Goal: Information Seeking & Learning: Learn about a topic

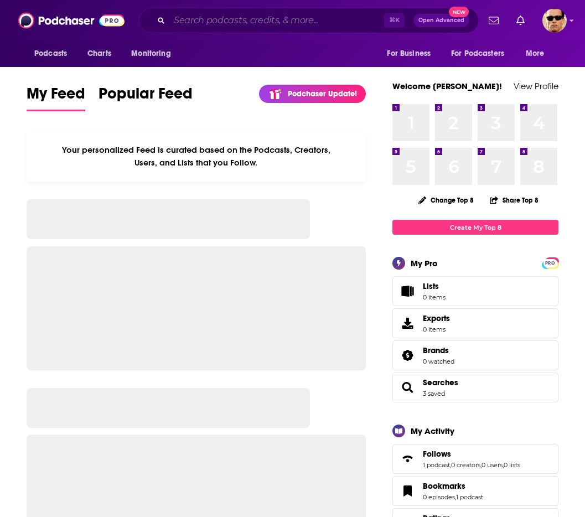
click at [240, 26] on input "Search podcasts, credits, & more..." at bounding box center [276, 21] width 215 height 18
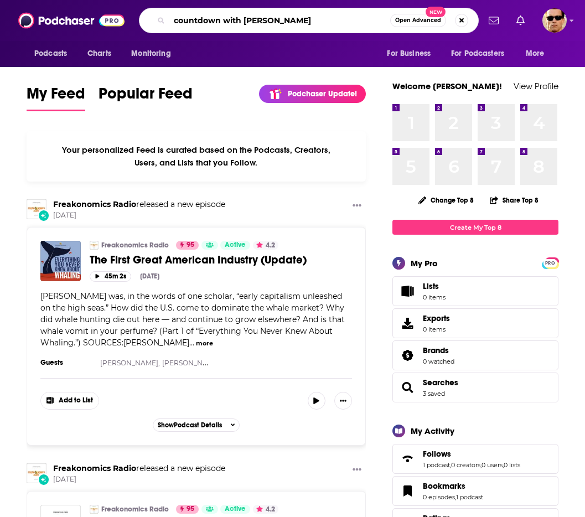
type input "countdown with [PERSON_NAME]"
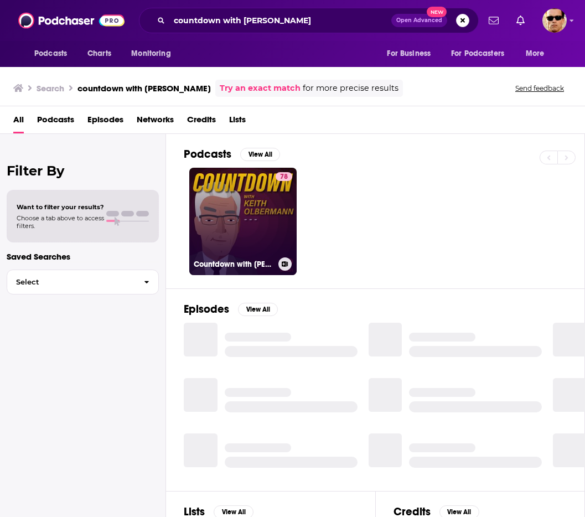
click at [252, 206] on link "78 Countdown with [PERSON_NAME]" at bounding box center [242, 221] width 107 height 107
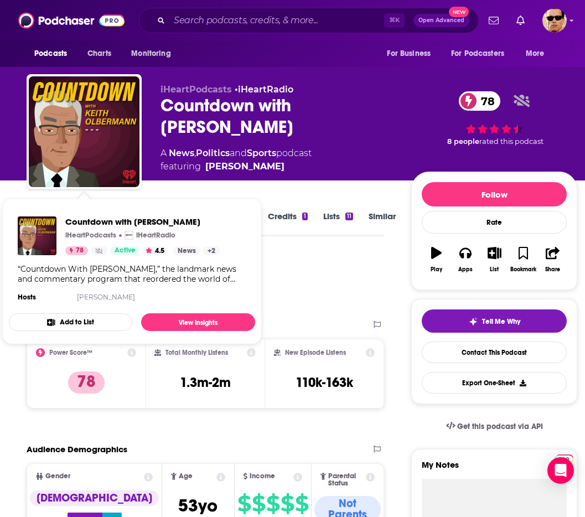
click at [336, 286] on div "Podcast Insights" at bounding box center [201, 282] width 349 height 56
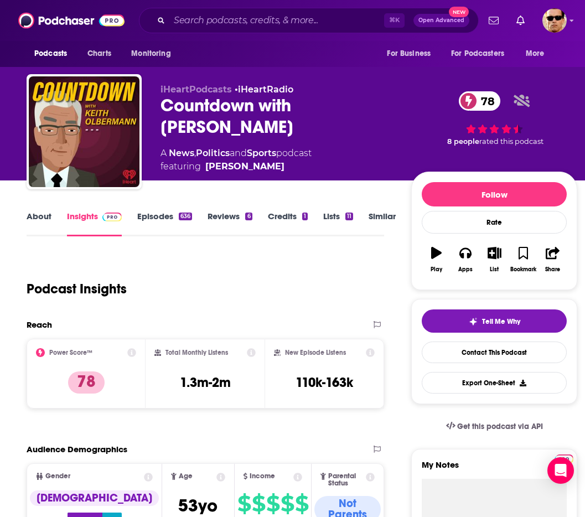
click at [141, 216] on link "Episodes 636" at bounding box center [164, 223] width 55 height 25
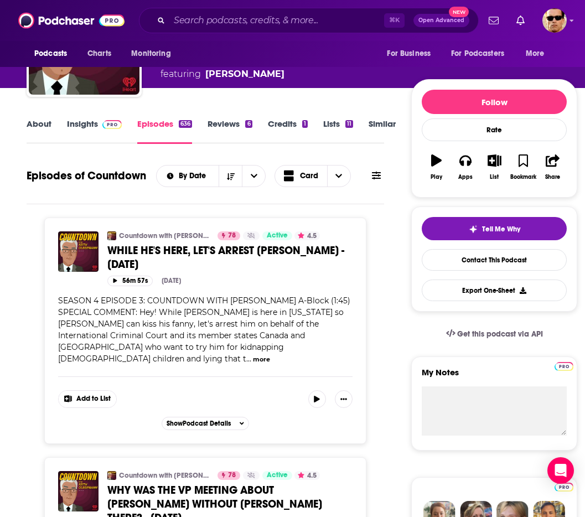
scroll to position [90, 0]
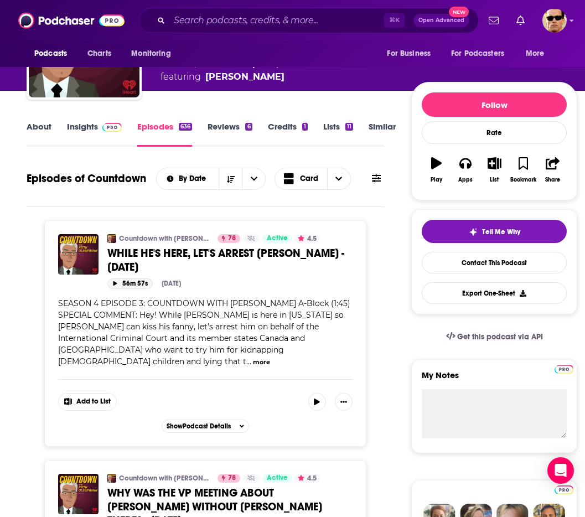
click at [120, 278] on button "56m 57s" at bounding box center [129, 283] width 45 height 11
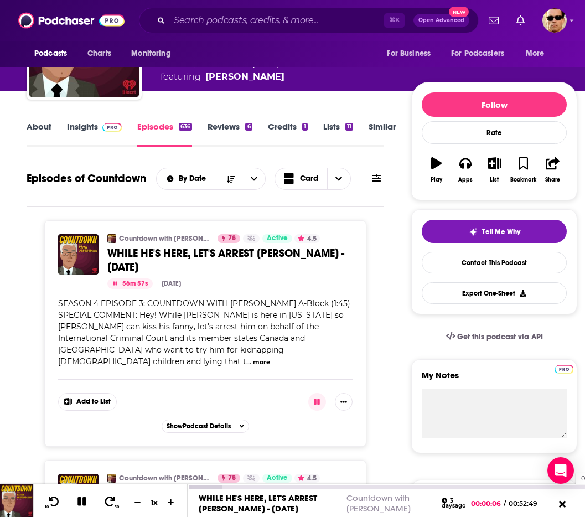
click at [570, 488] on div "10 30 1 x 00:50:52 WHILE HE'S HERE, LET'S ARREST [PERSON_NAME] - [DATE] Countdo…" at bounding box center [292, 500] width 585 height 33
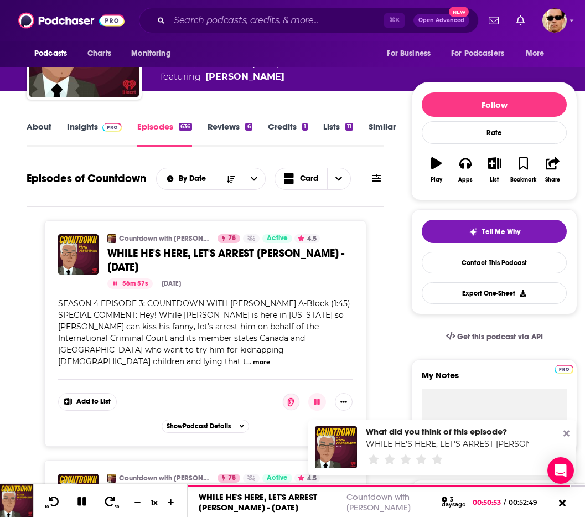
click at [565, 433] on icon at bounding box center [567, 434] width 6 height 6
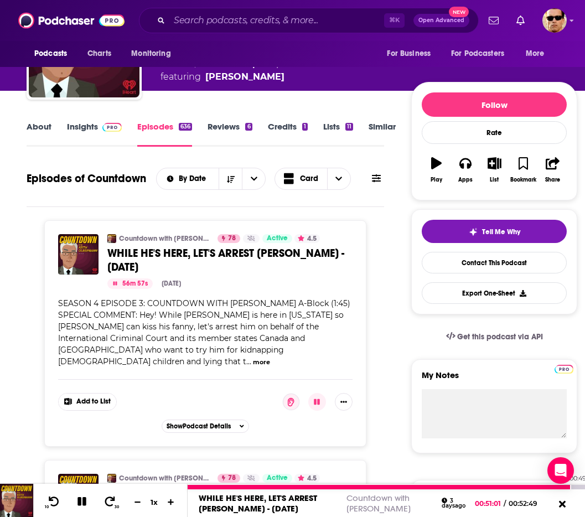
click at [559, 487] on div at bounding box center [380, 487] width 384 height 4
click at [51, 505] on icon at bounding box center [54, 501] width 11 height 11
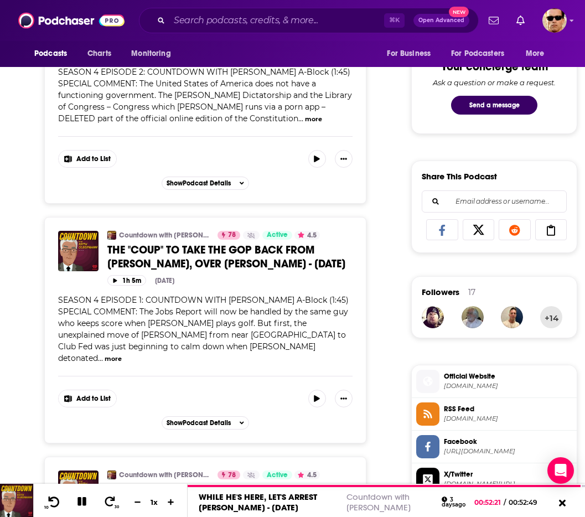
scroll to position [574, 0]
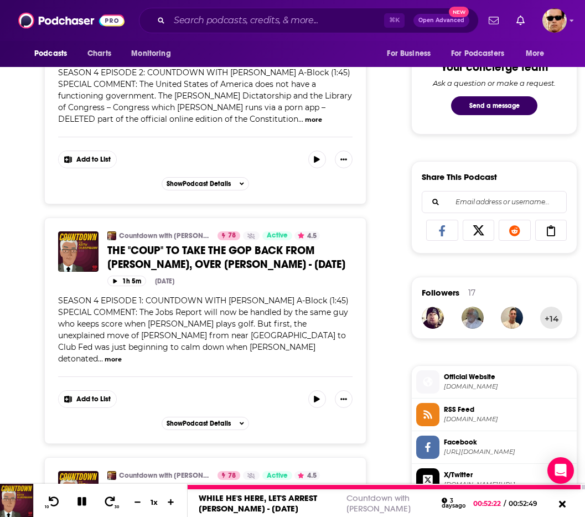
click at [82, 507] on icon at bounding box center [82, 502] width 13 height 10
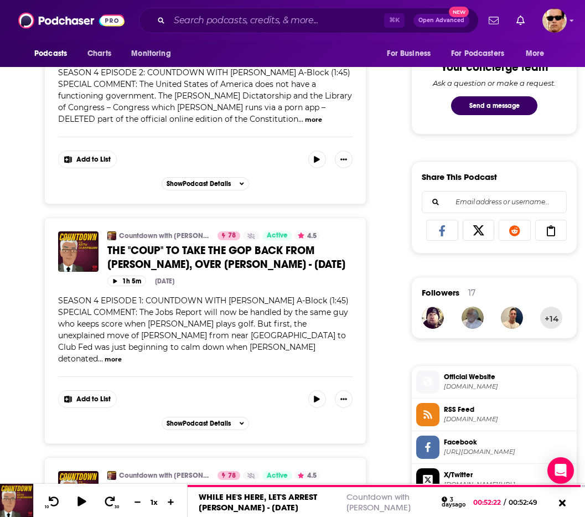
scroll to position [0, 0]
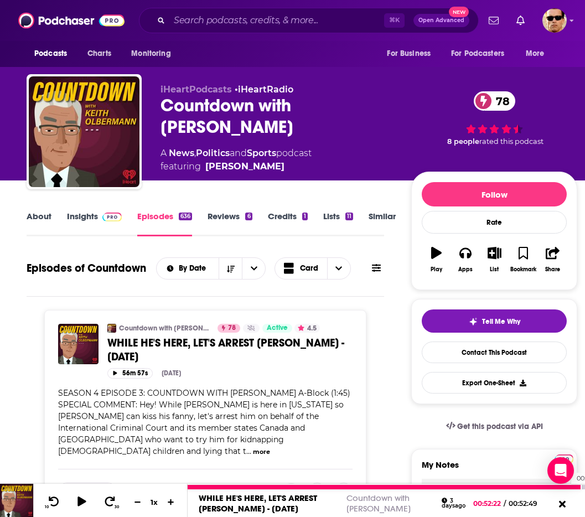
click at [565, 488] on div at bounding box center [385, 487] width 394 height 4
click at [75, 504] on icon at bounding box center [82, 501] width 14 height 11
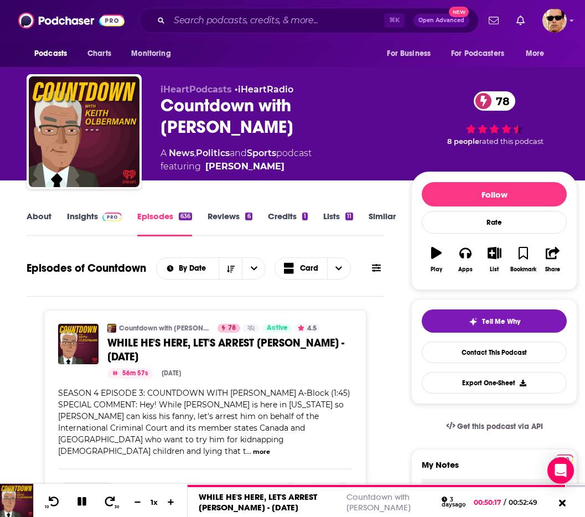
click at [80, 215] on link "Insights" at bounding box center [94, 223] width 55 height 25
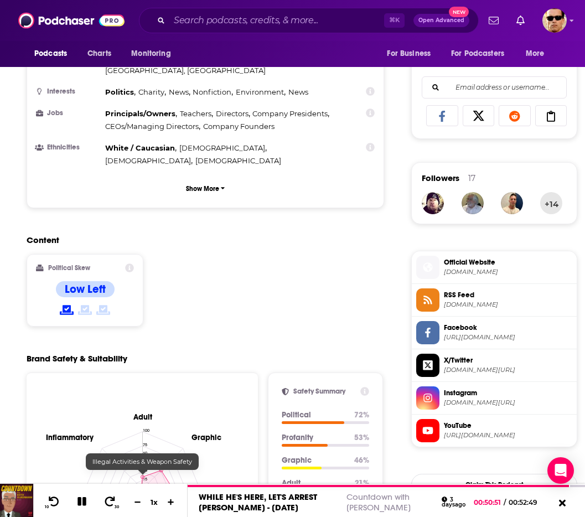
scroll to position [690, 0]
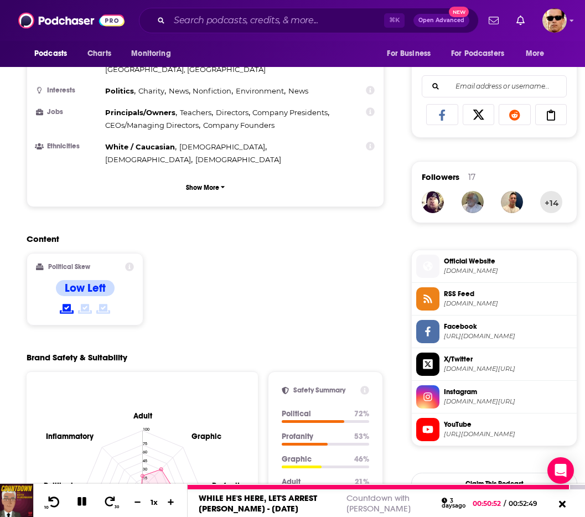
click at [51, 503] on icon at bounding box center [54, 501] width 14 height 11
click at [82, 502] on icon at bounding box center [82, 502] width 13 height 10
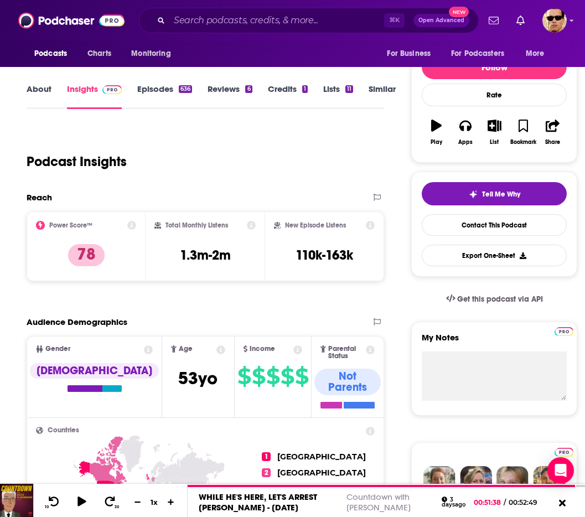
scroll to position [0, 0]
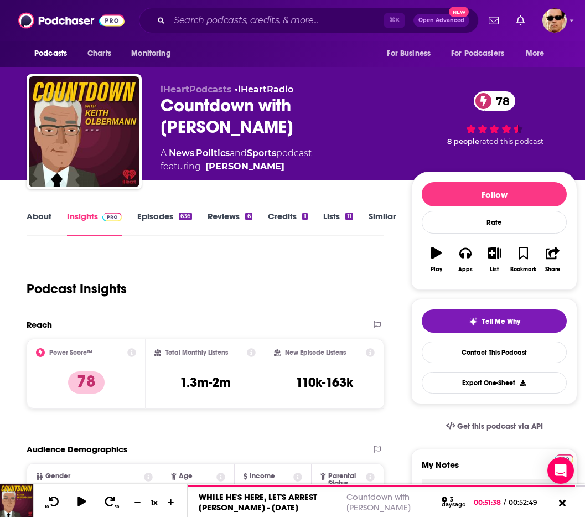
click at [245, 4] on div "Podcasts Charts Monitoring ⌘ K Open Advanced New For Business For Podcasters Mo…" at bounding box center [292, 20] width 585 height 41
click at [245, 13] on input "Search podcasts, credits, & more..." at bounding box center [276, 21] width 215 height 18
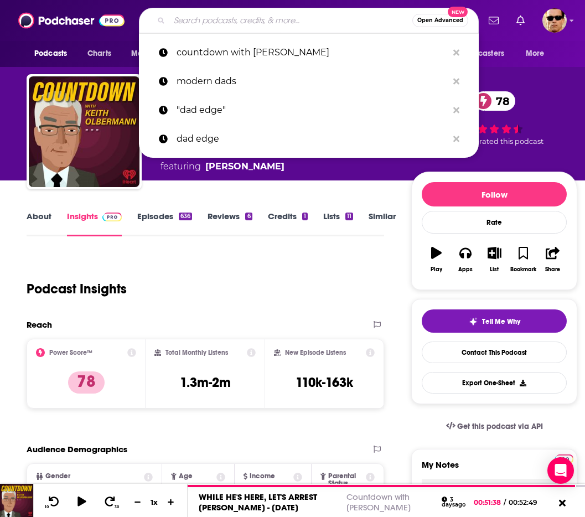
paste input "The Foreign Desk"
type input "The Foreign Desk"
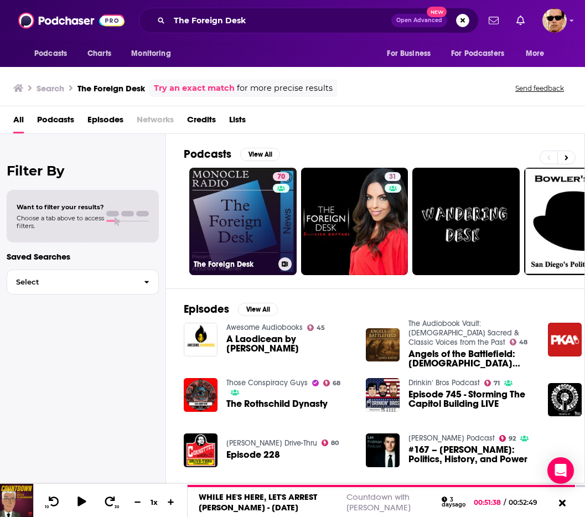
click at [245, 225] on link "70 The Foreign Desk" at bounding box center [242, 221] width 107 height 107
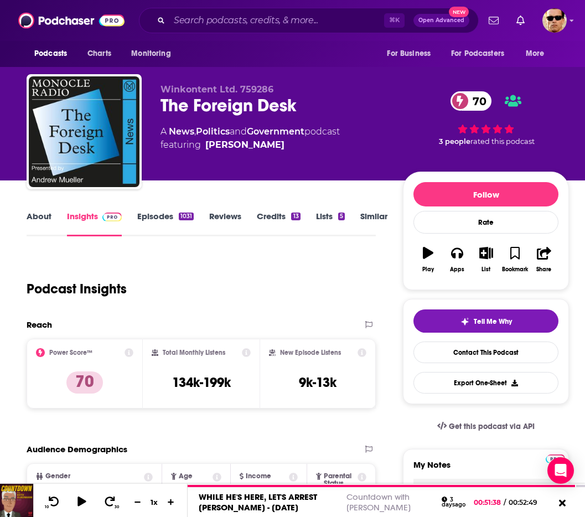
click at [155, 220] on link "Episodes 1031" at bounding box center [165, 223] width 56 height 25
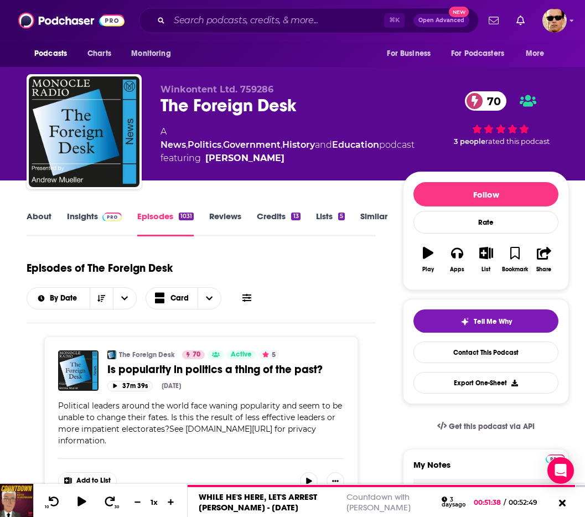
click at [91, 219] on link "Insights" at bounding box center [94, 223] width 55 height 25
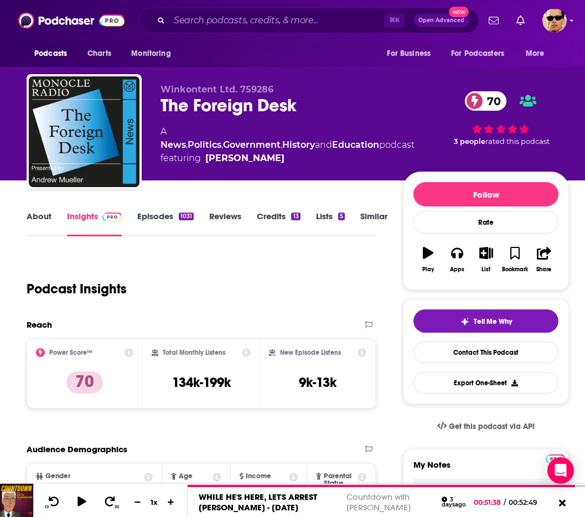
drag, startPoint x: 126, startPoint y: 207, endPoint x: 168, endPoint y: 223, distance: 45.0
click at [170, 224] on link "Episodes 1031" at bounding box center [165, 223] width 56 height 25
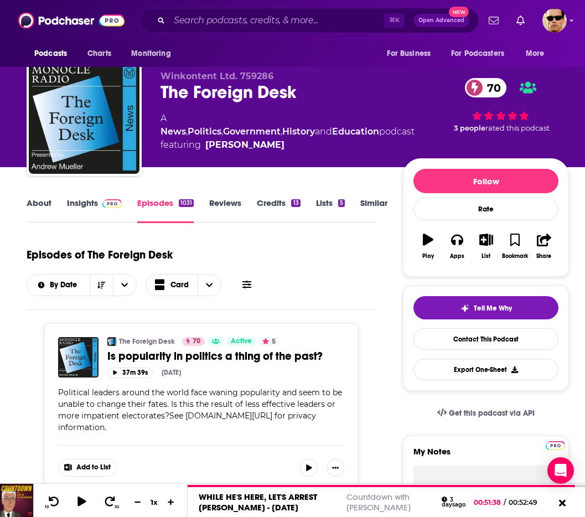
scroll to position [16, 0]
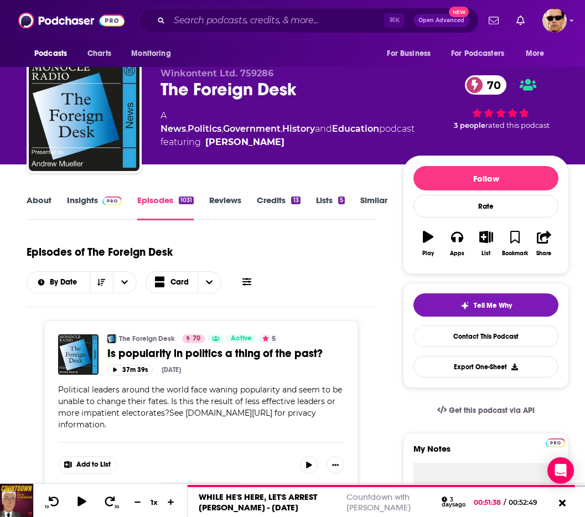
click at [73, 209] on link "Insights" at bounding box center [94, 207] width 55 height 25
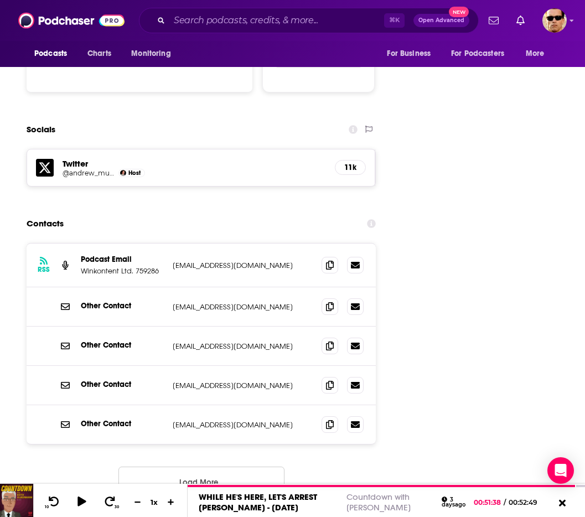
scroll to position [1232, 0]
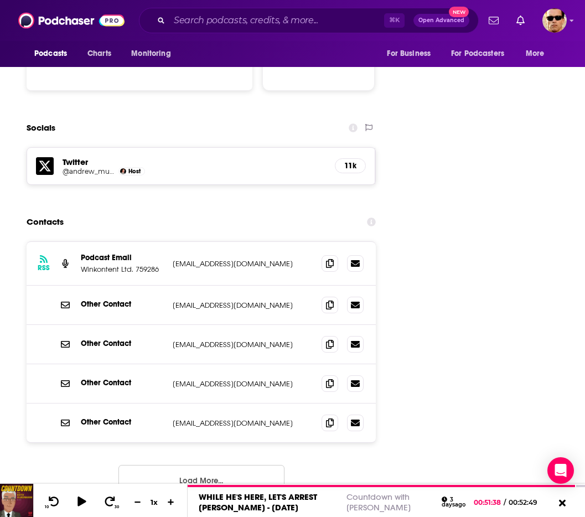
click at [246, 465] on button "Load More..." at bounding box center [201, 480] width 166 height 30
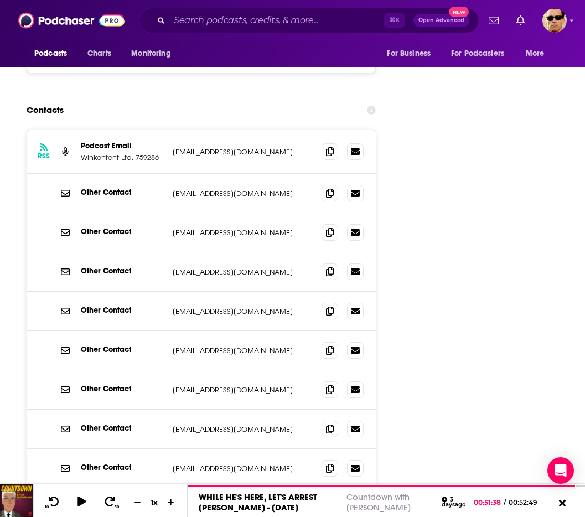
scroll to position [1313, 0]
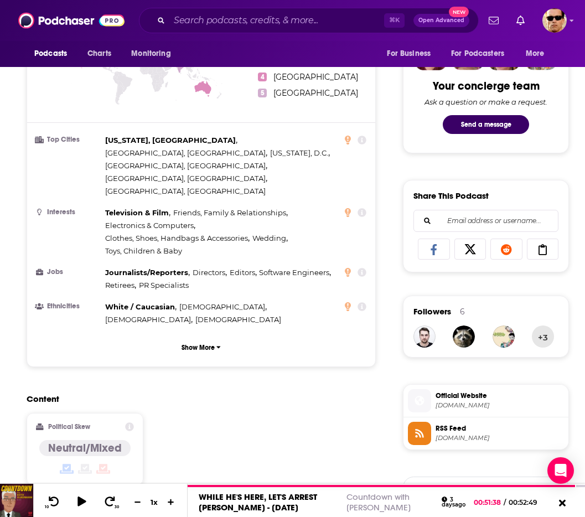
scroll to position [0, 0]
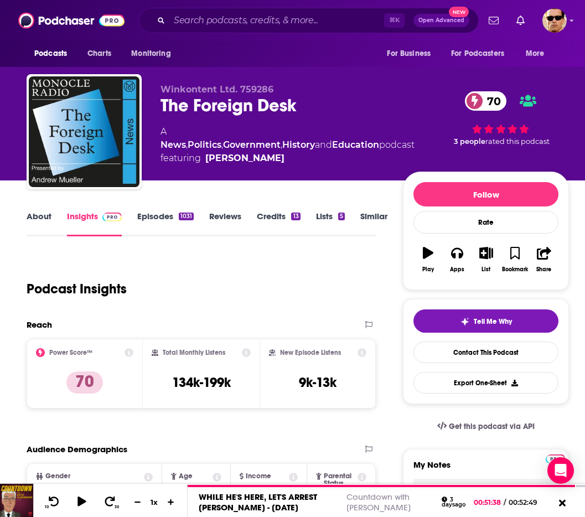
click at [152, 218] on link "Episodes 1031" at bounding box center [165, 223] width 56 height 25
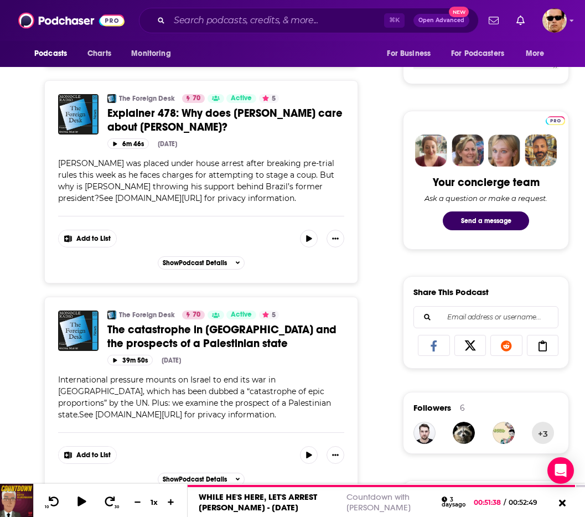
scroll to position [461, 0]
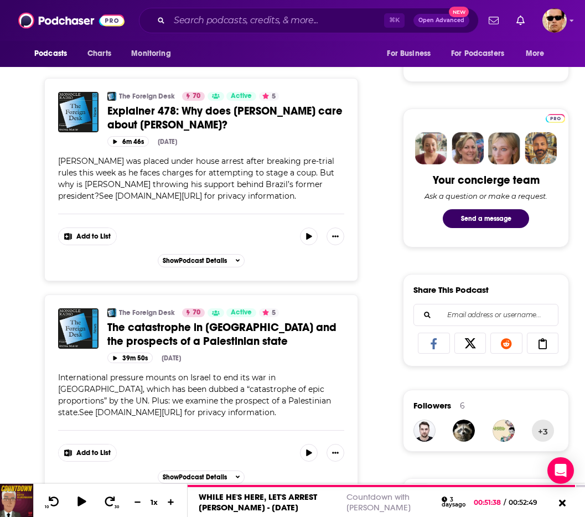
click at [329, 399] on span "International pressure mounts on Israel to end its war in [GEOGRAPHIC_DATA], wh…" at bounding box center [194, 395] width 273 height 45
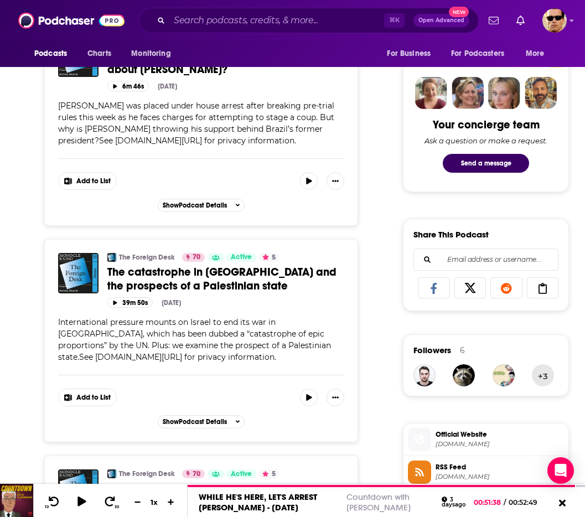
scroll to position [575, 0]
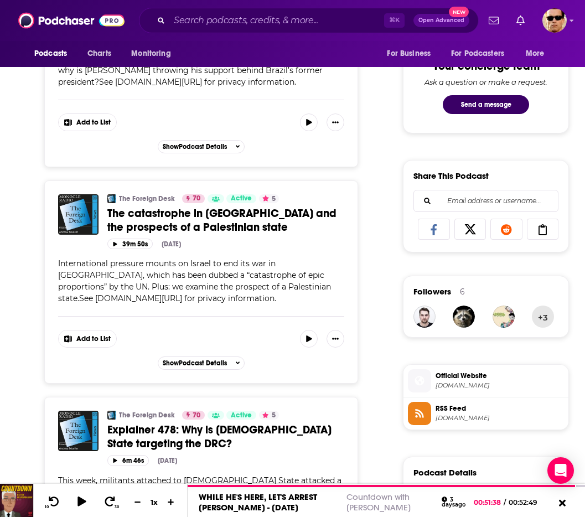
click at [153, 223] on span "The catastrophe in [GEOGRAPHIC_DATA] and the prospects of a Palestinian state" at bounding box center [221, 220] width 229 height 28
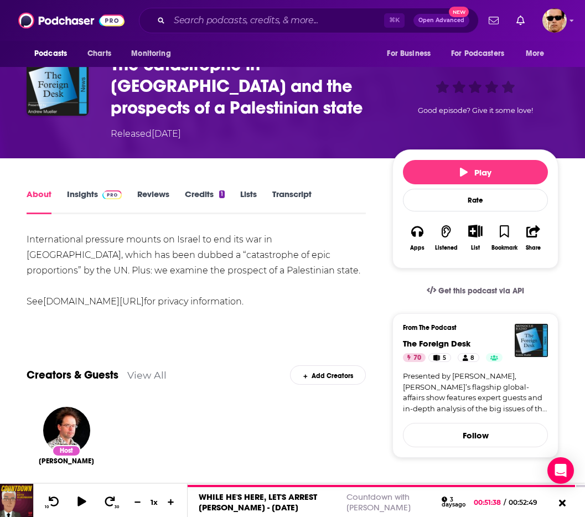
scroll to position [101, 0]
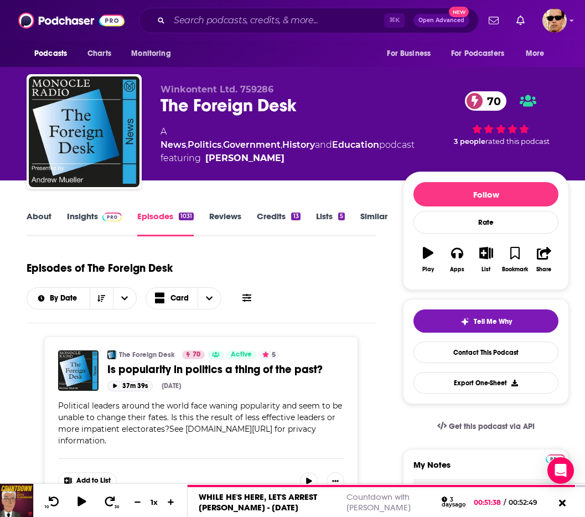
click at [137, 388] on button "37m 39s" at bounding box center [129, 386] width 45 height 11
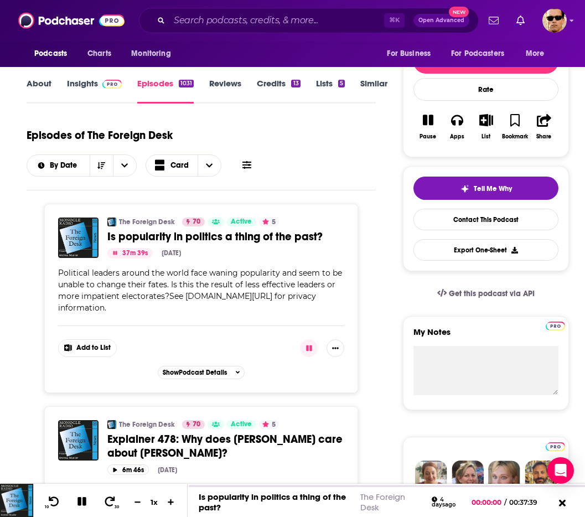
scroll to position [135, 0]
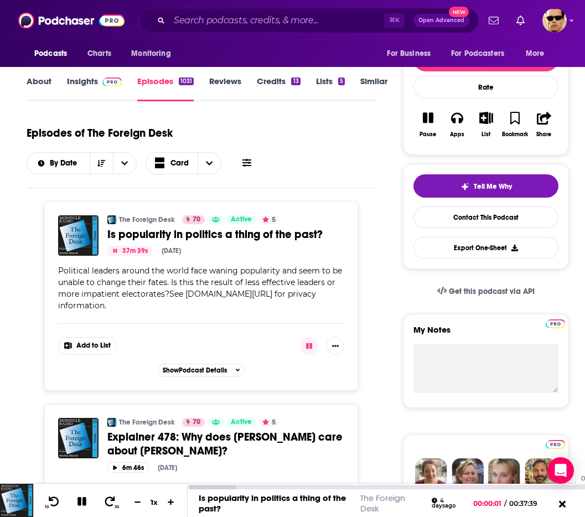
click at [570, 488] on div "00:36:15" at bounding box center [386, 487] width 397 height 4
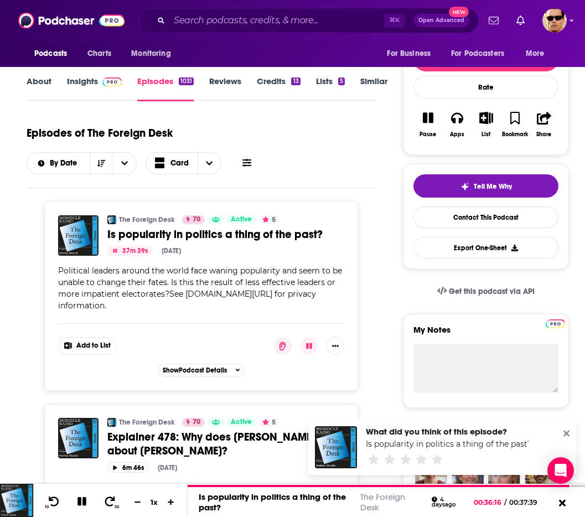
click at [567, 434] on icon at bounding box center [567, 434] width 6 height 6
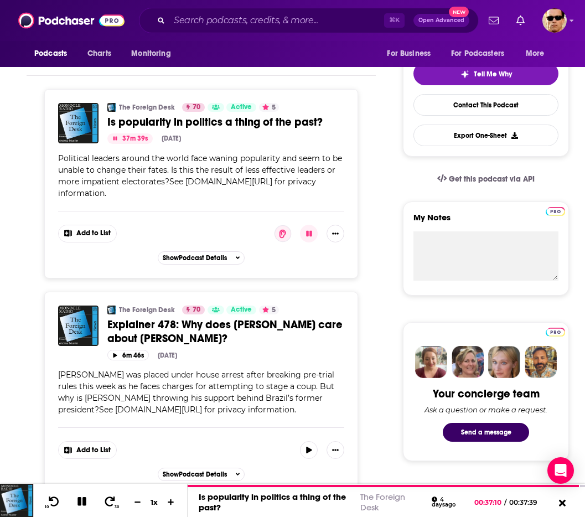
scroll to position [236, 0]
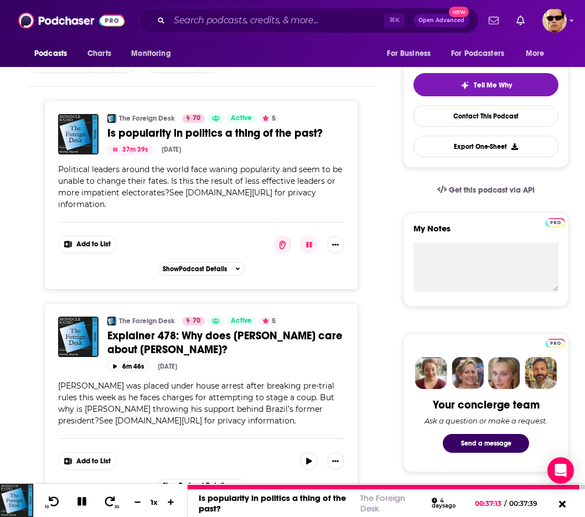
click at [82, 503] on icon at bounding box center [82, 501] width 9 height 9
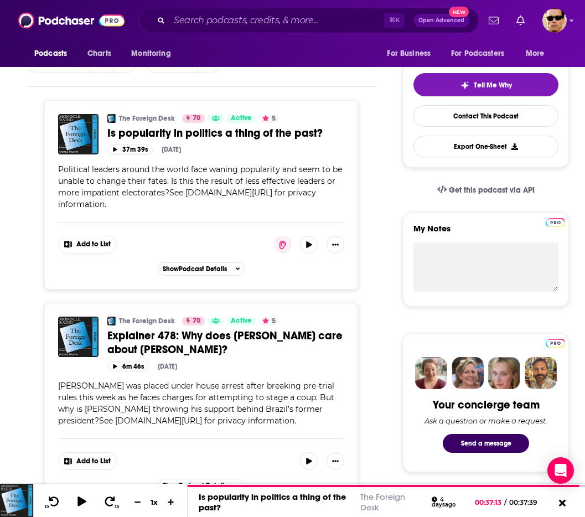
scroll to position [0, 0]
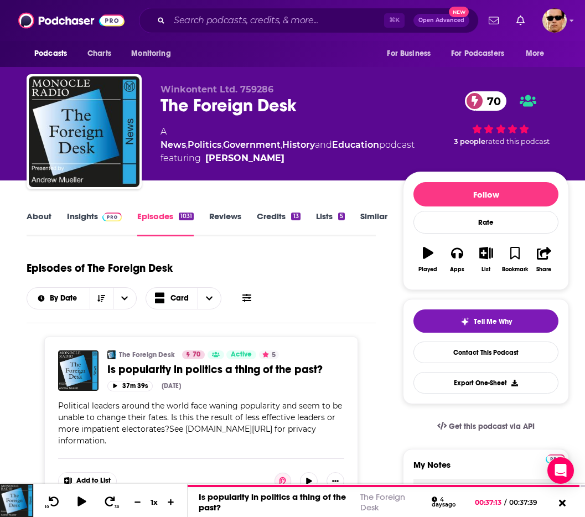
click at [93, 217] on link "Insights" at bounding box center [94, 223] width 55 height 25
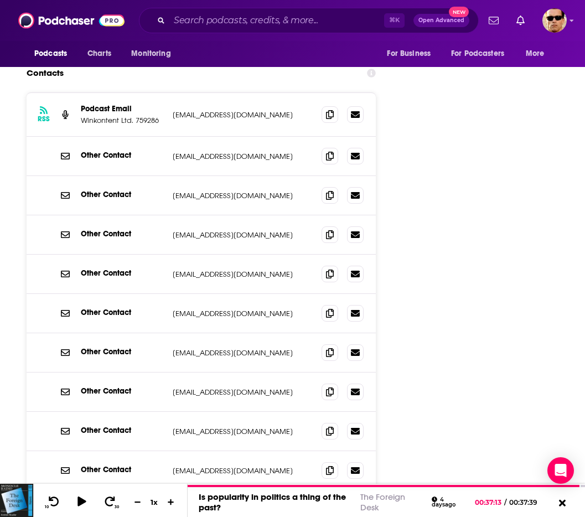
scroll to position [1387, 0]
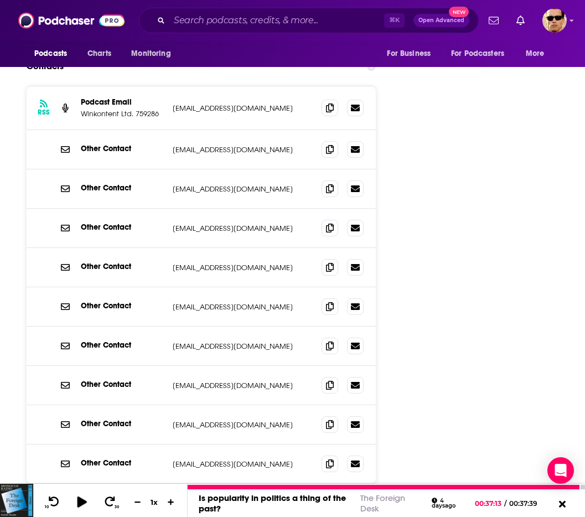
drag, startPoint x: 86, startPoint y: 502, endPoint x: 104, endPoint y: 505, distance: 17.5
click at [86, 502] on icon at bounding box center [82, 501] width 14 height 11
click at [51, 502] on icon at bounding box center [54, 501] width 14 height 11
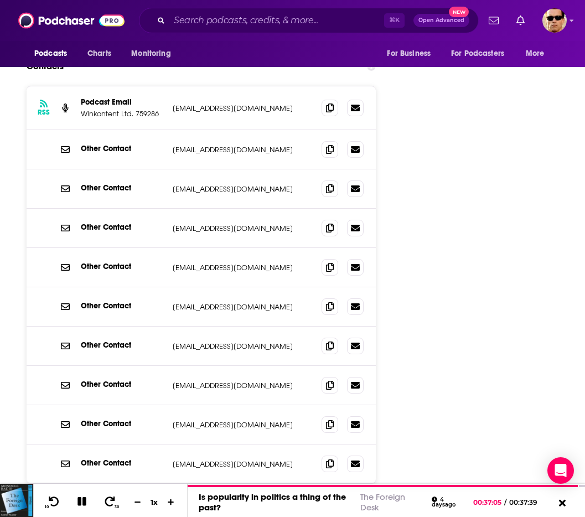
click at [239, 506] on button "Load More..." at bounding box center [201, 521] width 166 height 30
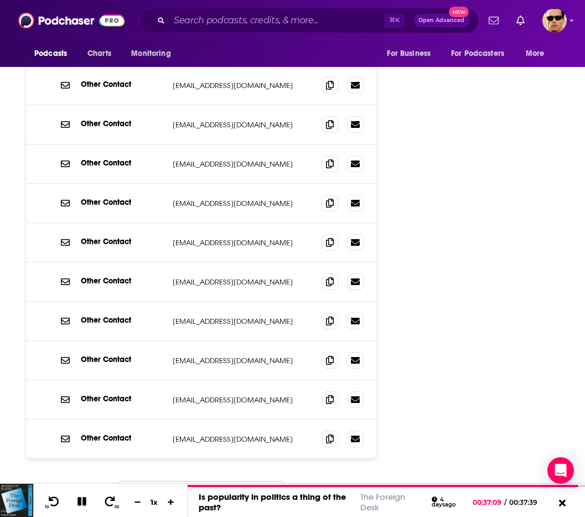
scroll to position [1608, 0]
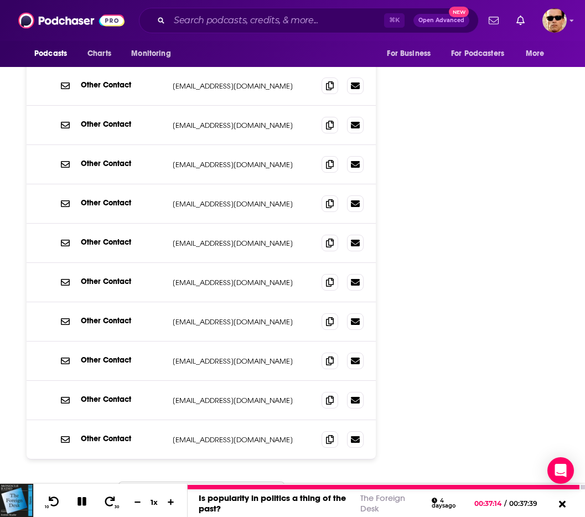
drag, startPoint x: 63, startPoint y: 485, endPoint x: 75, endPoint y: 499, distance: 18.9
click at [63, 485] on div "10 30 1 x" at bounding box center [110, 500] width 154 height 33
drag, startPoint x: 81, startPoint y: 502, endPoint x: 326, endPoint y: 276, distance: 333.4
click at [81, 500] on icon at bounding box center [82, 502] width 13 height 10
click at [82, 509] on div "10 30 1 x" at bounding box center [110, 500] width 154 height 33
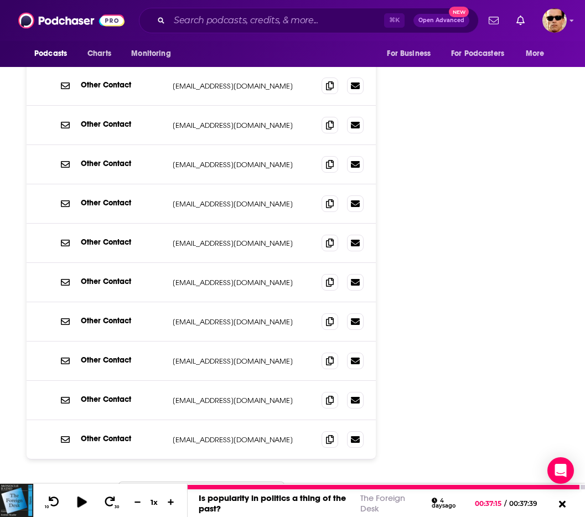
click at [81, 503] on icon at bounding box center [81, 501] width 9 height 11
click at [81, 503] on icon at bounding box center [82, 502] width 13 height 10
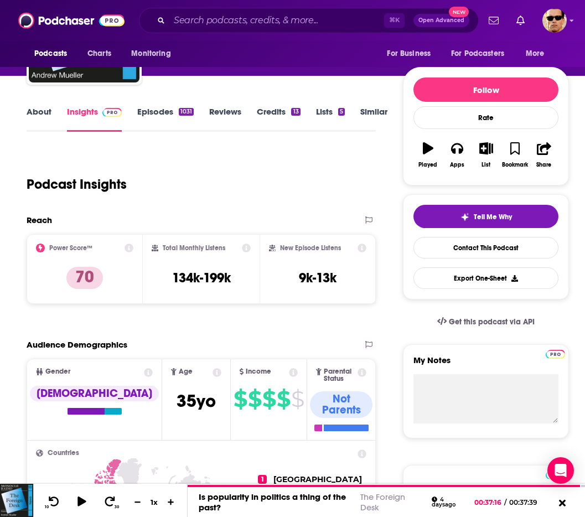
scroll to position [0, 0]
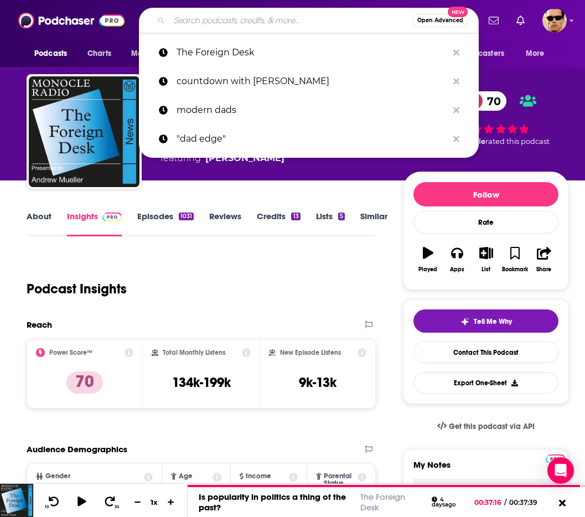
click at [226, 15] on input "Search podcasts, credits, & more..." at bounding box center [290, 21] width 243 height 18
paste input "Consider This"
type input "Consider This"
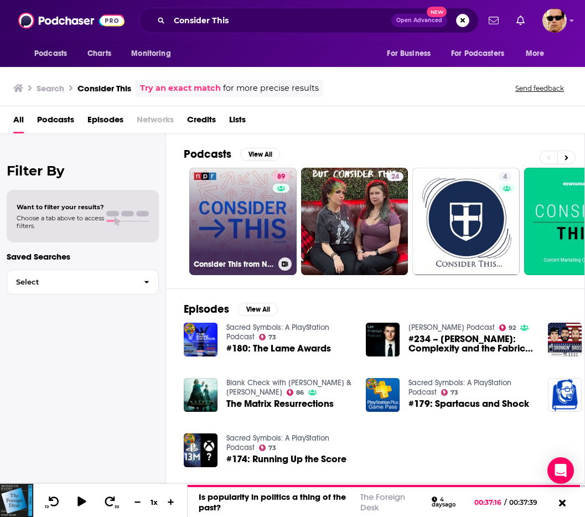
click at [268, 242] on link "89 Consider This from NPR" at bounding box center [242, 221] width 107 height 107
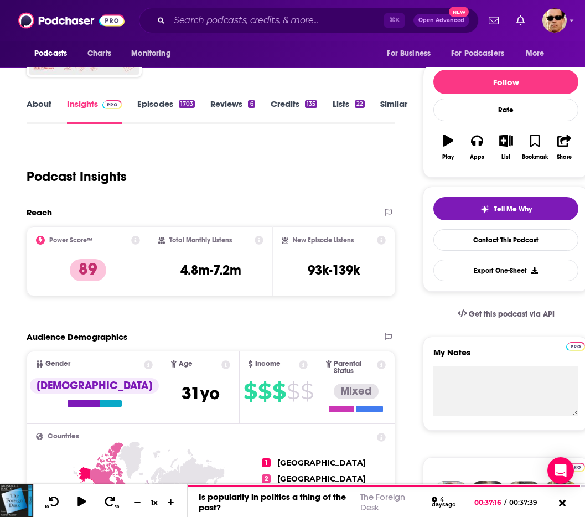
scroll to position [112, 0]
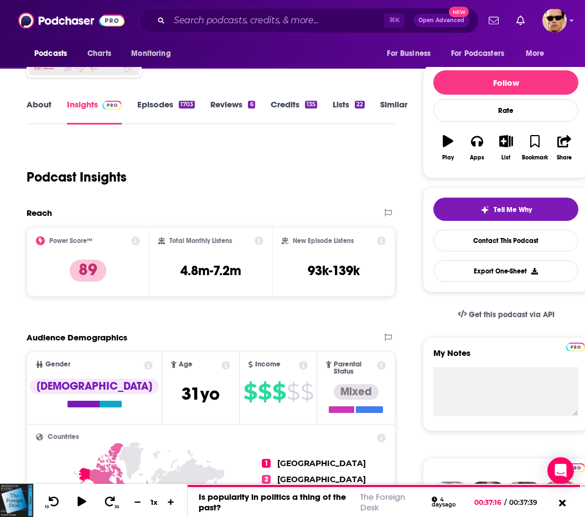
click at [148, 106] on link "Episodes 1703" at bounding box center [166, 111] width 58 height 25
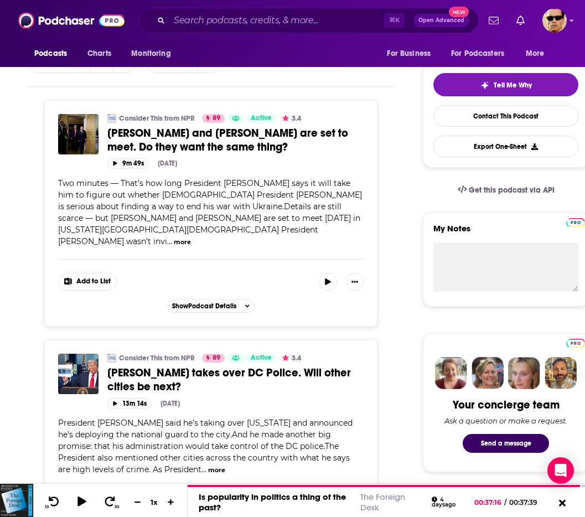
scroll to position [261, 0]
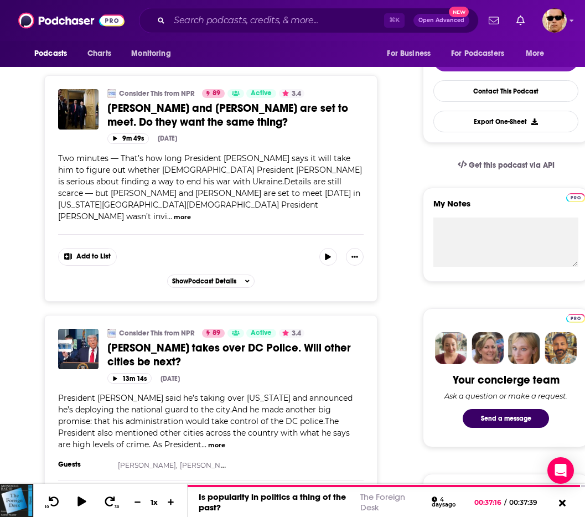
click at [237, 330] on icon at bounding box center [236, 333] width 8 height 6
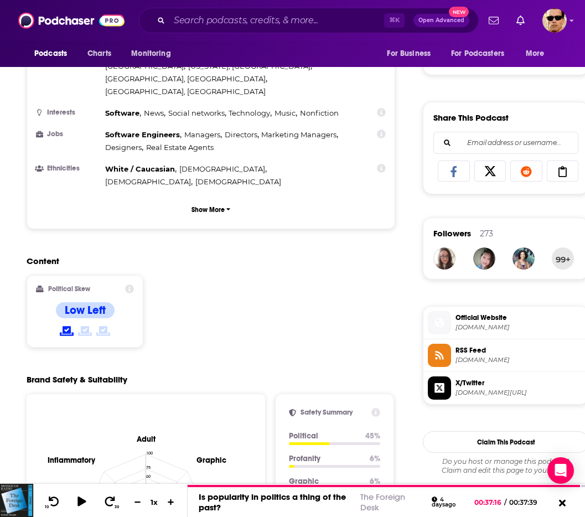
scroll to position [636, 0]
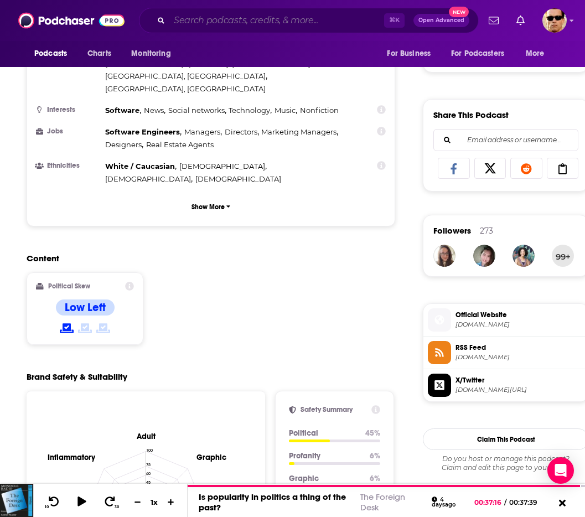
click at [225, 20] on input "Search podcasts, credits, & more..." at bounding box center [276, 21] width 215 height 18
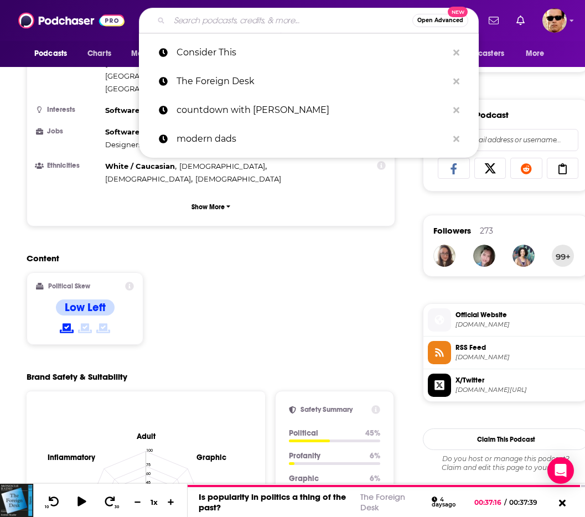
paste input "College Matters"
type input "College Matters"
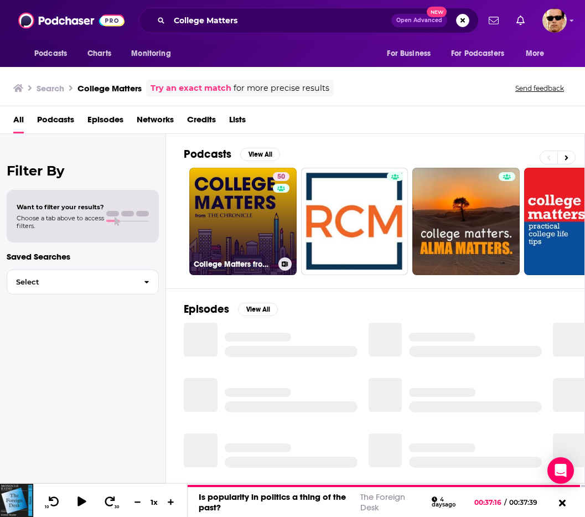
click at [252, 219] on link "50 College Matters from The Chronicle" at bounding box center [242, 221] width 107 height 107
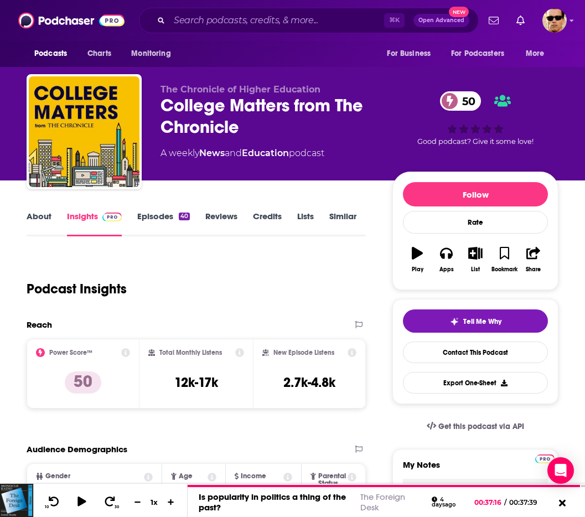
click at [147, 218] on link "Episodes 40" at bounding box center [163, 223] width 53 height 25
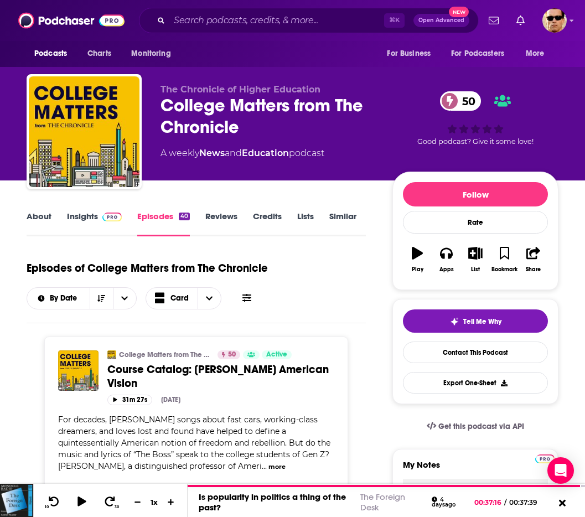
click at [90, 221] on link "Insights" at bounding box center [94, 223] width 55 height 25
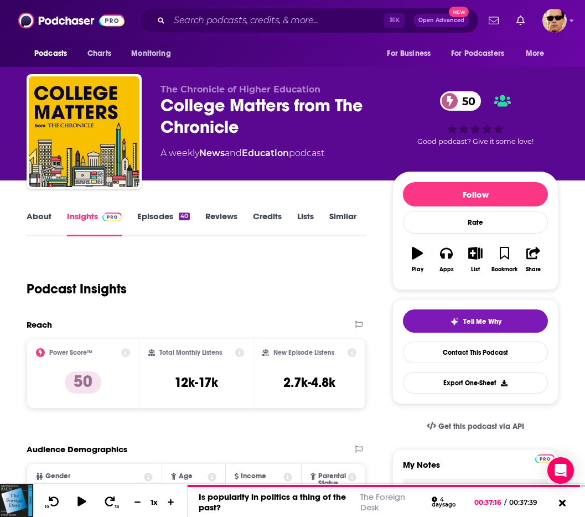
click at [157, 218] on link "Episodes 40" at bounding box center [163, 223] width 53 height 25
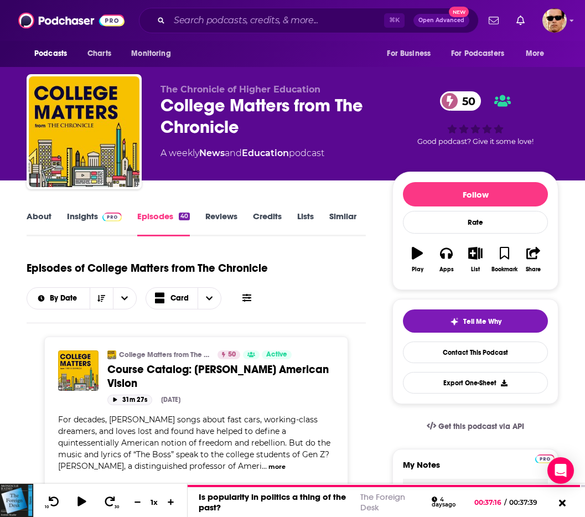
click at [124, 400] on button "31m 27s" at bounding box center [129, 400] width 45 height 11
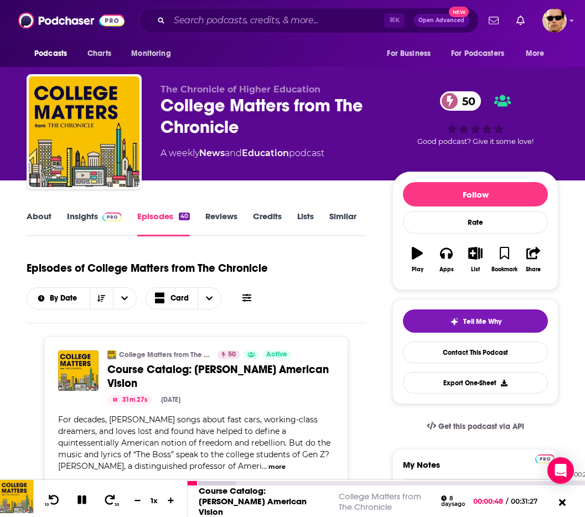
click at [563, 486] on div "00:29:43" at bounding box center [386, 483] width 397 height 4
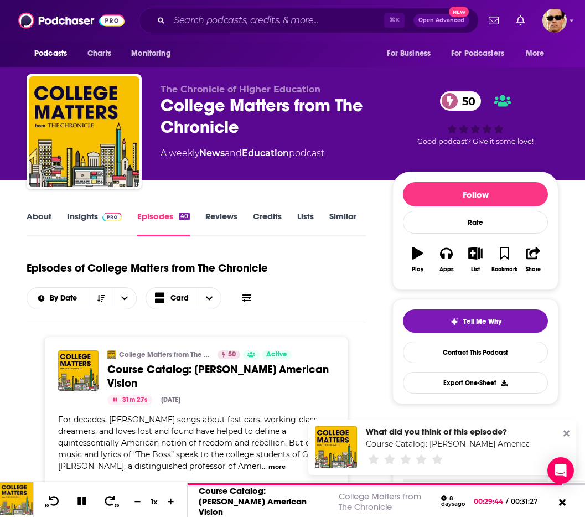
click at [565, 435] on icon at bounding box center [567, 434] width 6 height 6
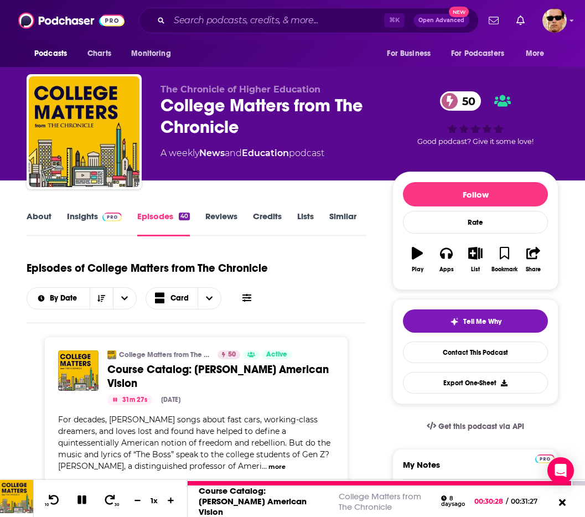
click at [80, 504] on icon at bounding box center [82, 499] width 9 height 9
click at [79, 502] on icon at bounding box center [81, 499] width 9 height 11
drag, startPoint x: 47, startPoint y: 497, endPoint x: 65, endPoint y: 494, distance: 19.0
click at [47, 497] on button "10" at bounding box center [53, 501] width 23 height 16
click at [83, 507] on button at bounding box center [82, 500] width 19 height 14
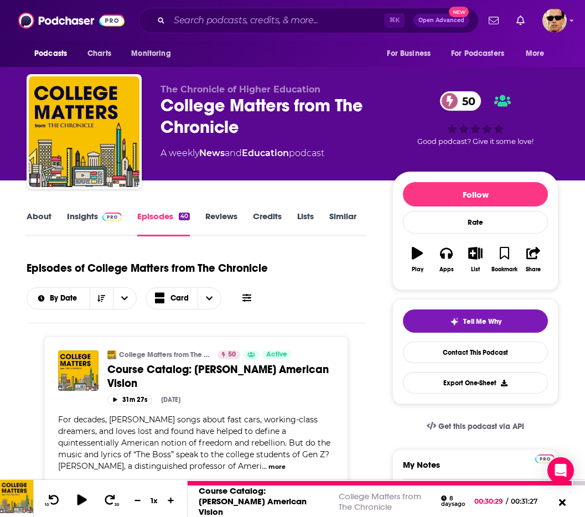
click at [87, 497] on icon at bounding box center [82, 499] width 14 height 11
click at [59, 504] on icon at bounding box center [54, 499] width 14 height 11
click at [56, 502] on icon at bounding box center [54, 499] width 14 height 11
click at [55, 499] on icon at bounding box center [54, 499] width 14 height 11
click at [50, 502] on icon at bounding box center [54, 499] width 14 height 11
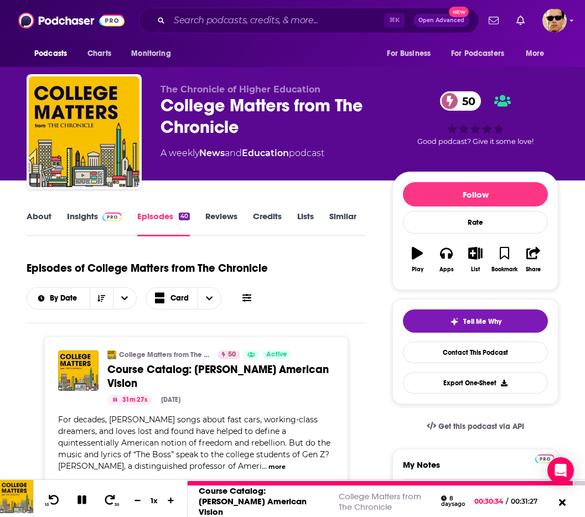
click at [84, 503] on icon at bounding box center [82, 499] width 9 height 9
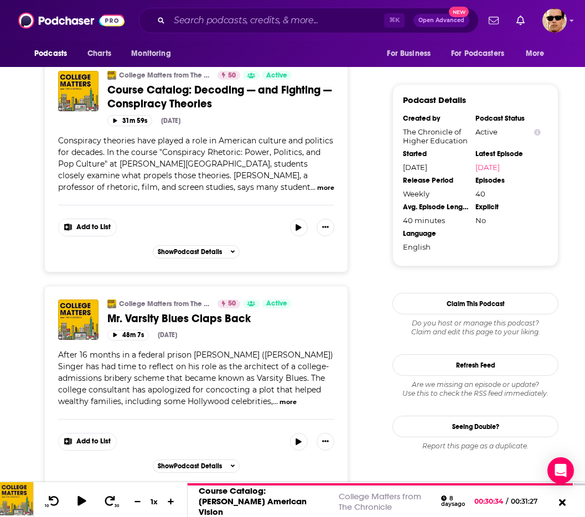
scroll to position [947, 0]
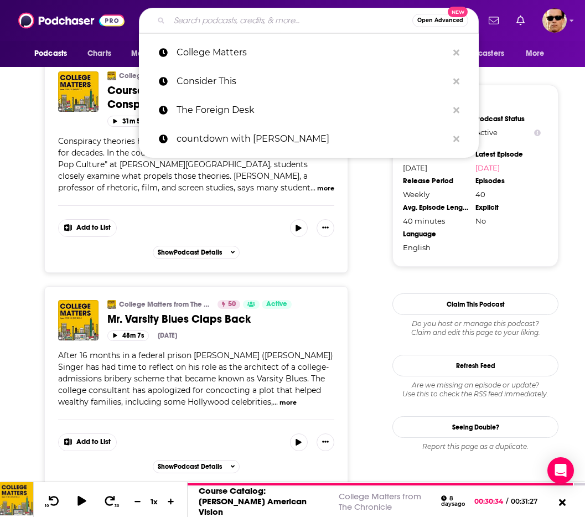
click at [234, 17] on input "Search podcasts, credits, & more..." at bounding box center [290, 21] width 243 height 18
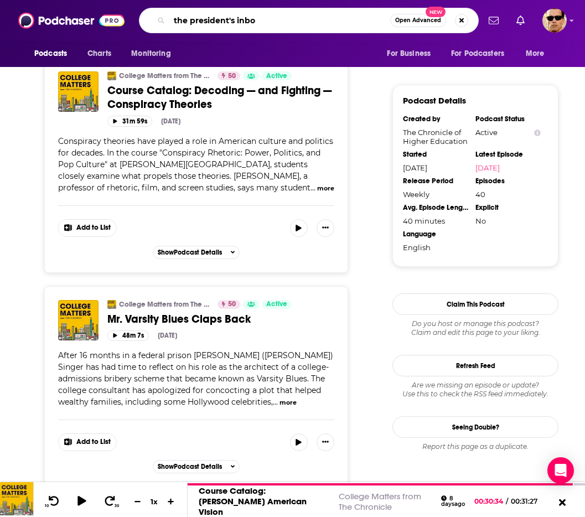
type input "the president's inbox"
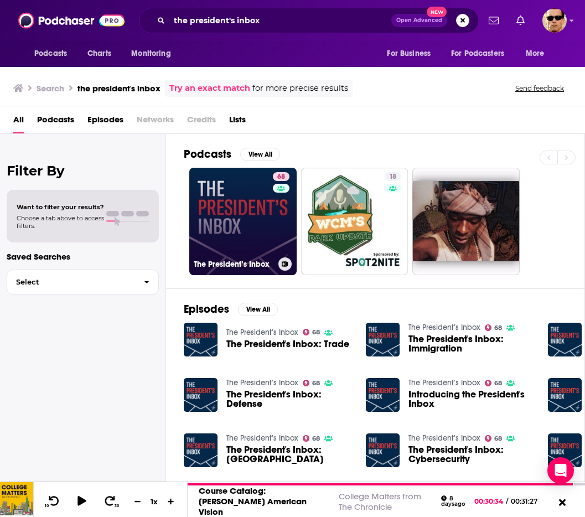
click at [237, 228] on link "68 The President’s Inbox" at bounding box center [242, 221] width 107 height 107
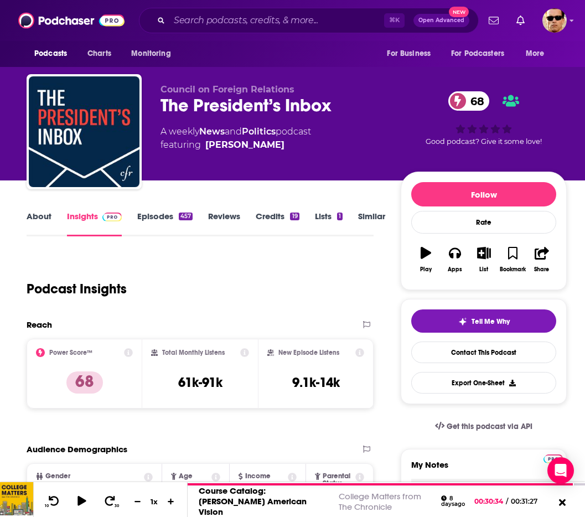
click at [140, 213] on link "Episodes 457" at bounding box center [164, 223] width 55 height 25
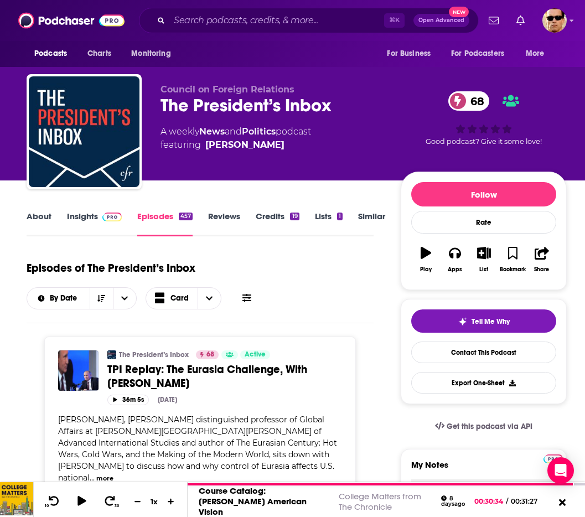
click at [44, 222] on link "About" at bounding box center [39, 223] width 25 height 25
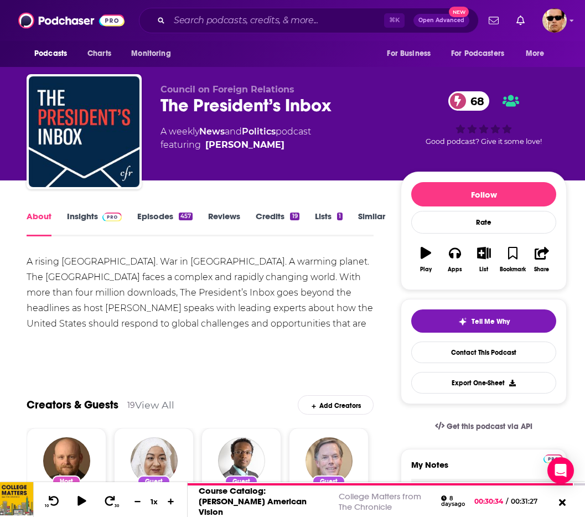
click at [93, 215] on link "Insights" at bounding box center [94, 223] width 55 height 25
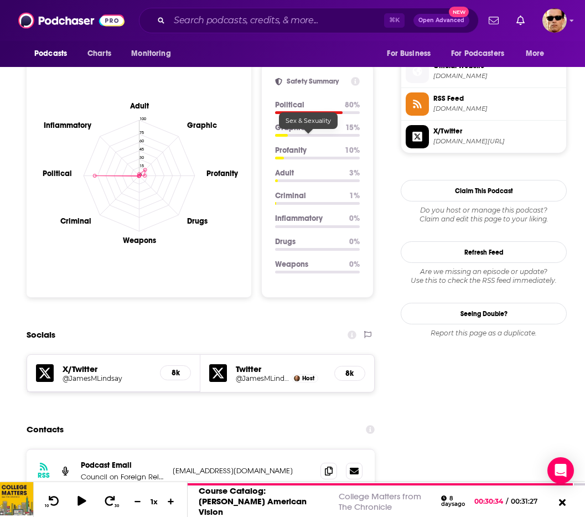
scroll to position [1223, 0]
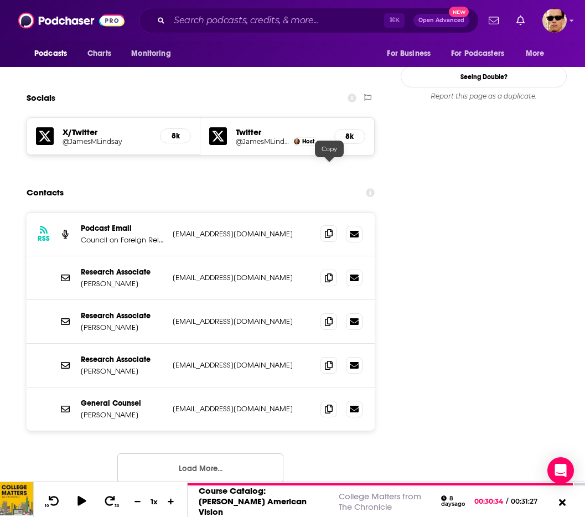
click at [332, 225] on span at bounding box center [329, 233] width 17 height 17
click at [211, 453] on button "Load More..." at bounding box center [200, 468] width 166 height 30
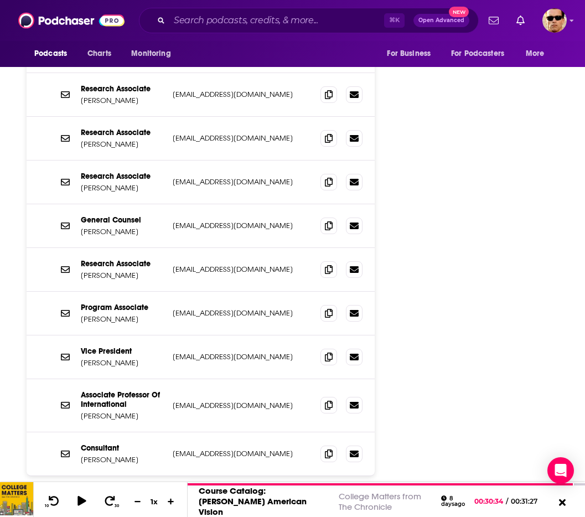
scroll to position [1404, 0]
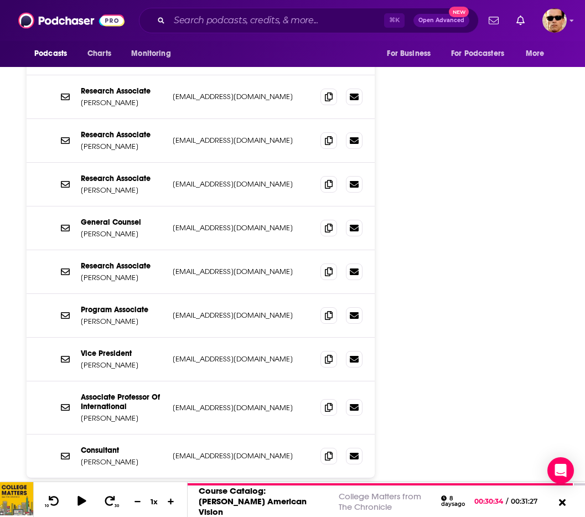
click at [231, 500] on button "Load More..." at bounding box center [200, 515] width 166 height 30
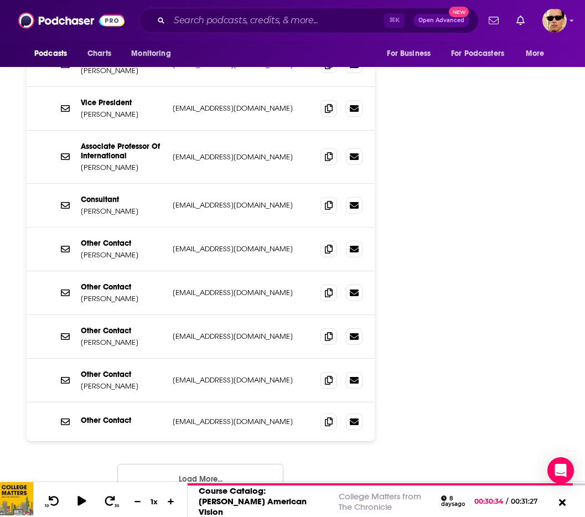
scroll to position [1654, 0]
click at [236, 464] on button "Load More..." at bounding box center [200, 479] width 166 height 30
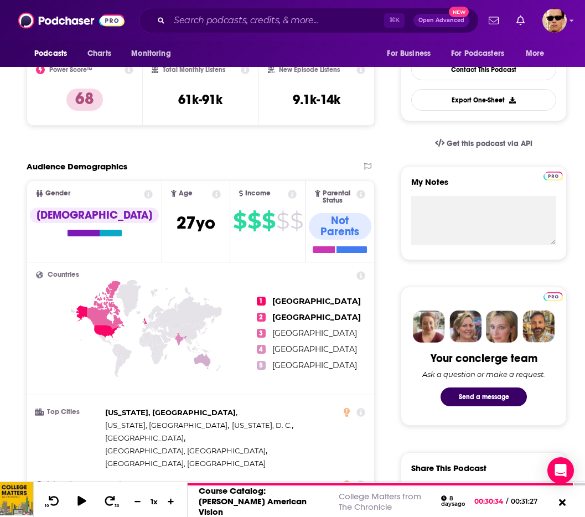
scroll to position [0, 0]
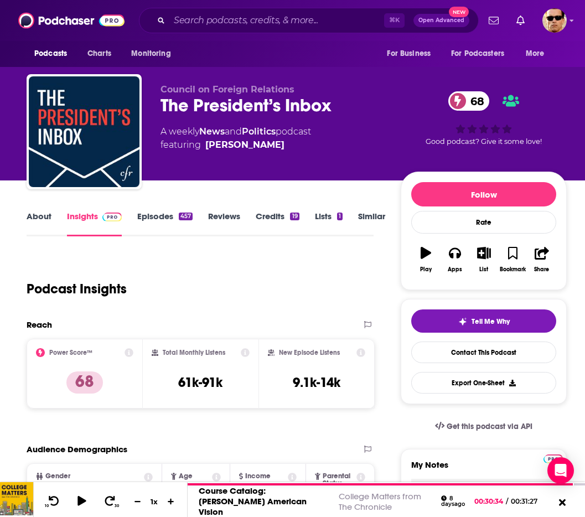
click at [146, 211] on link "Episodes 457" at bounding box center [164, 223] width 55 height 25
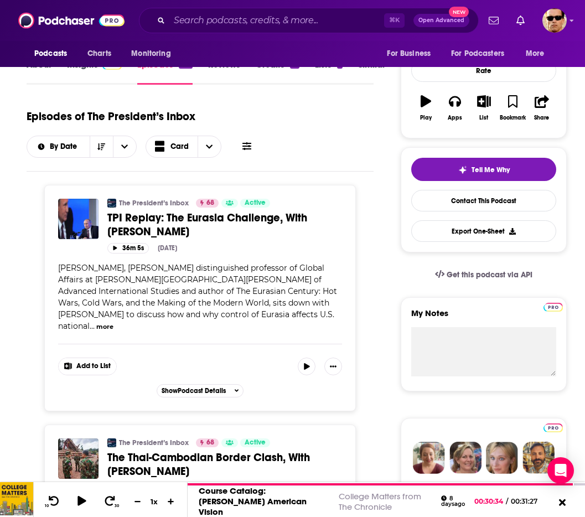
scroll to position [164, 0]
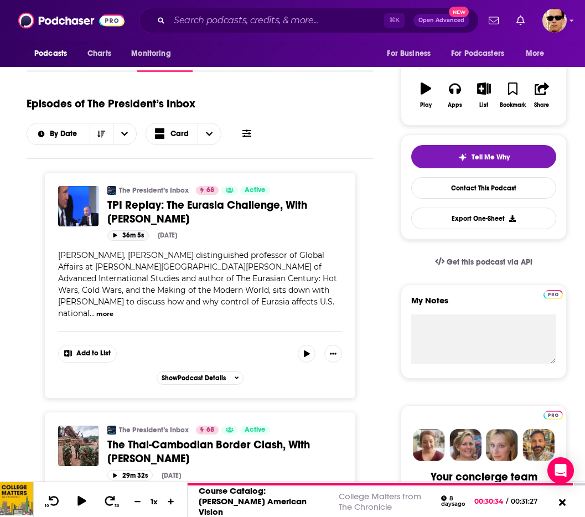
click at [133, 236] on button "36m 5s" at bounding box center [128, 235] width 42 height 11
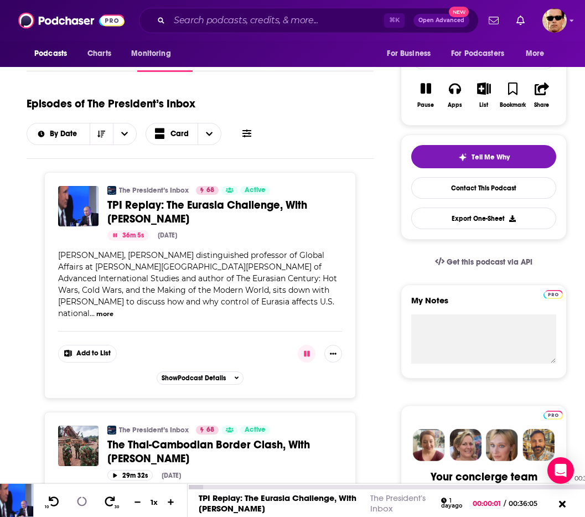
click at [563, 489] on div "00:34:09" at bounding box center [386, 487] width 397 height 4
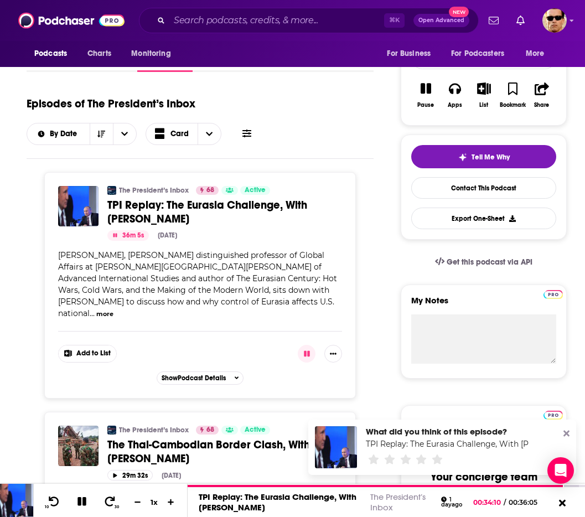
click at [565, 435] on icon at bounding box center [567, 434] width 6 height 6
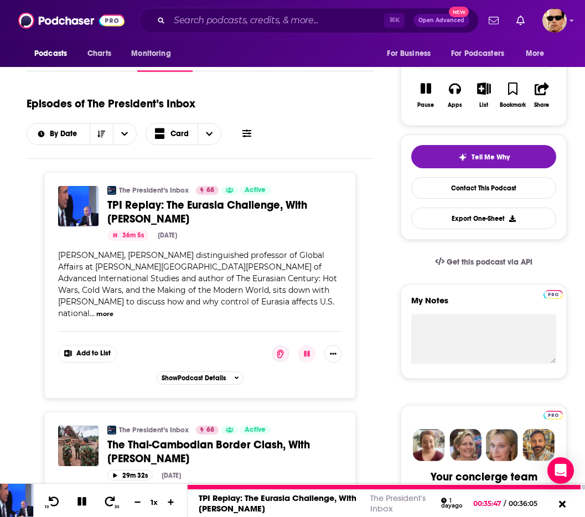
click at [80, 503] on icon at bounding box center [81, 501] width 11 height 11
click at [85, 498] on icon at bounding box center [82, 501] width 14 height 11
click at [56, 499] on icon at bounding box center [54, 501] width 14 height 11
click at [84, 502] on icon at bounding box center [82, 501] width 9 height 9
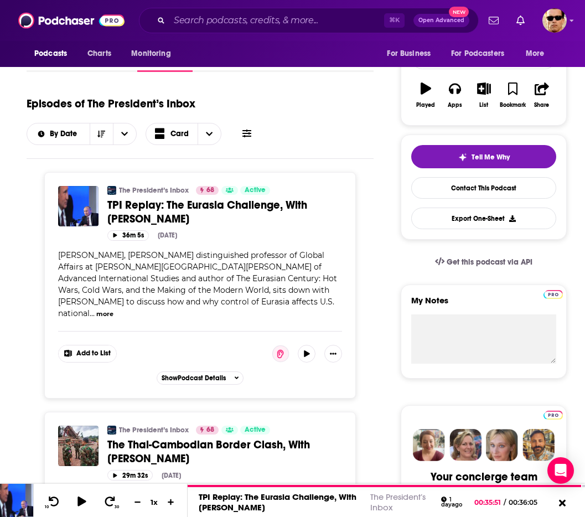
scroll to position [0, 0]
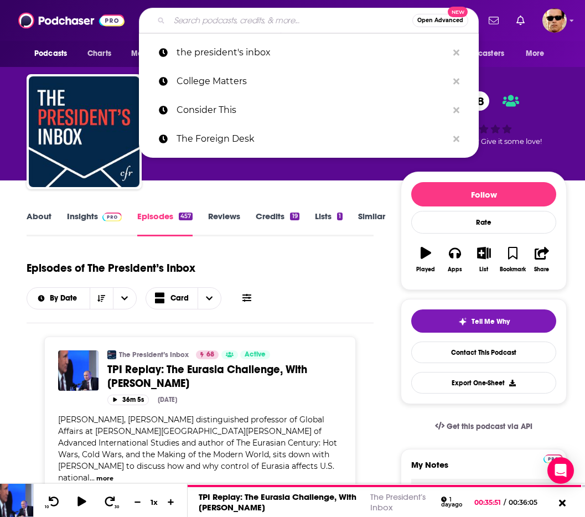
click at [243, 23] on input "Search podcasts, credits, & more..." at bounding box center [290, 21] width 243 height 18
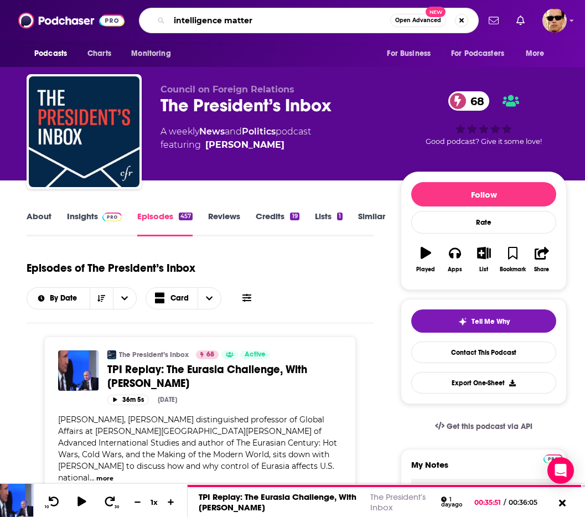
type input "intelligence matters"
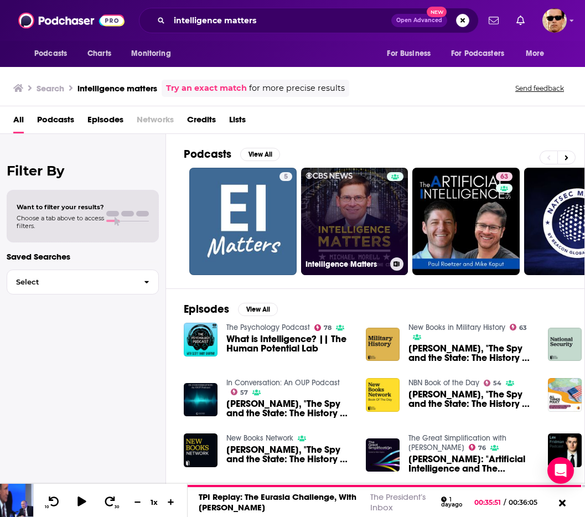
click at [358, 220] on link "Intelligence Matters" at bounding box center [354, 221] width 107 height 107
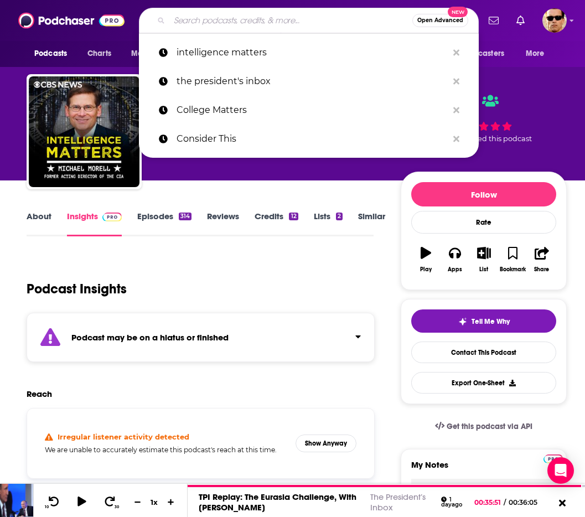
drag, startPoint x: 251, startPoint y: 12, endPoint x: 257, endPoint y: 14, distance: 7.0
click at [255, 14] on input "Search podcasts, credits, & more..." at bounding box center [290, 21] width 243 height 18
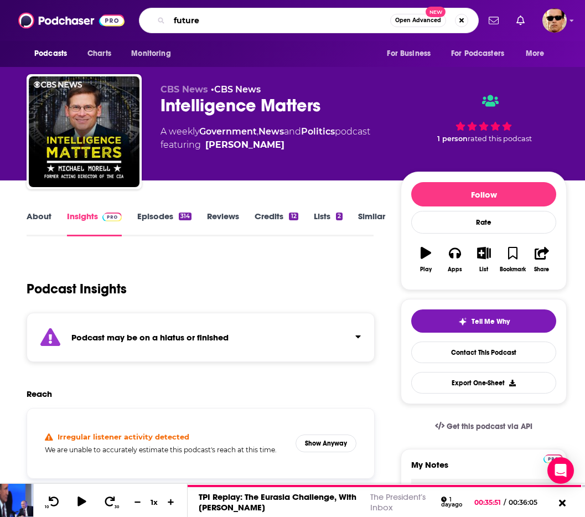
type input "future U"
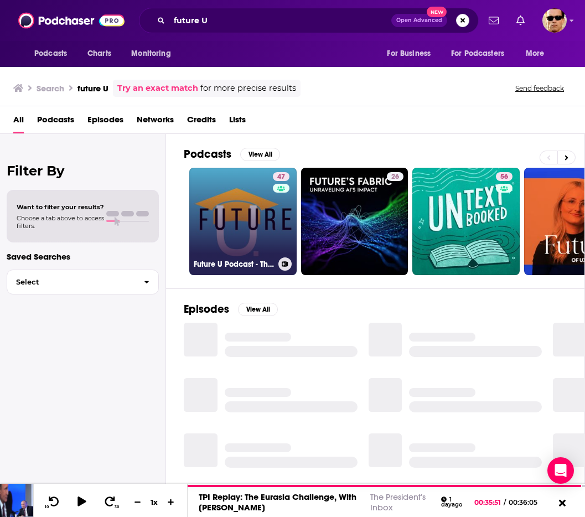
click at [256, 227] on link "47 Future U Podcast - The Pulse of Higher Ed" at bounding box center [242, 221] width 107 height 107
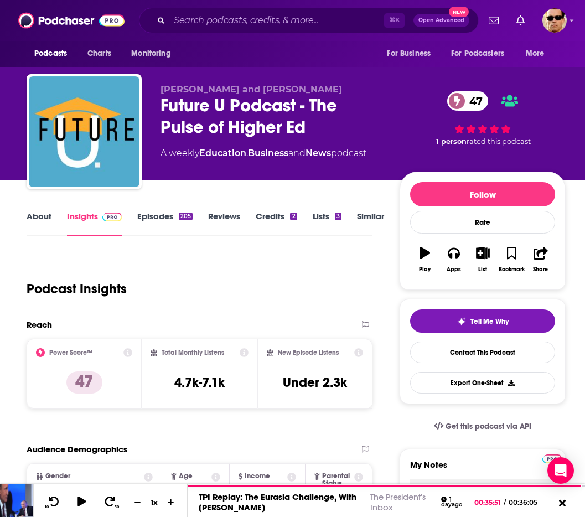
click at [151, 216] on link "Episodes 205" at bounding box center [164, 223] width 55 height 25
